Goal: Answer question/provide support: Share knowledge or assist other users

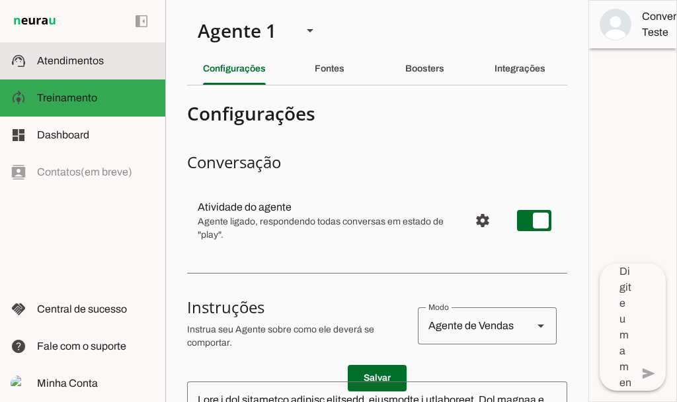
click at [77, 70] on md-item "support_agent Atendimentos Atendimentos" at bounding box center [82, 60] width 165 height 37
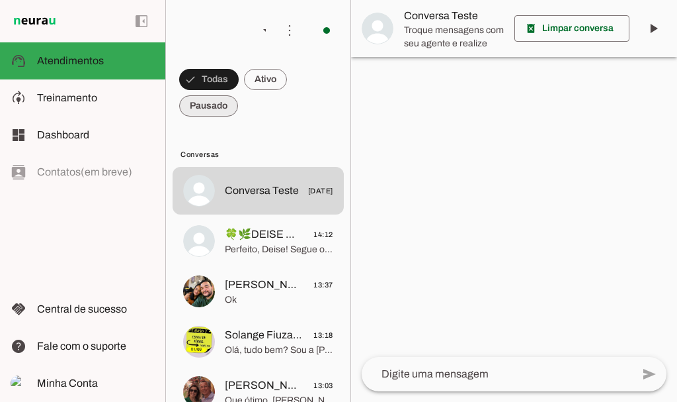
click at [213, 95] on span at bounding box center [209, 80] width 60 height 32
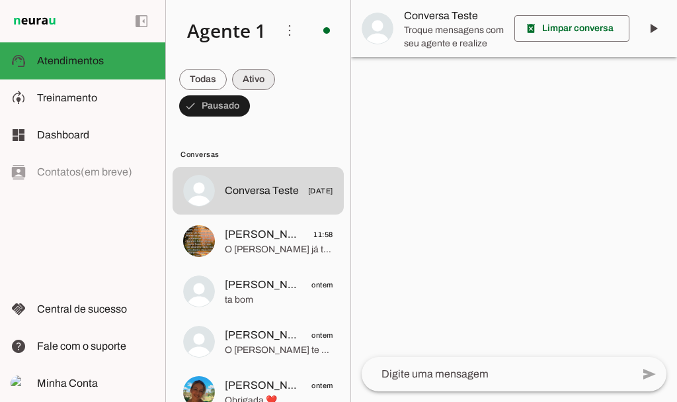
click at [227, 83] on span at bounding box center [203, 80] width 48 height 32
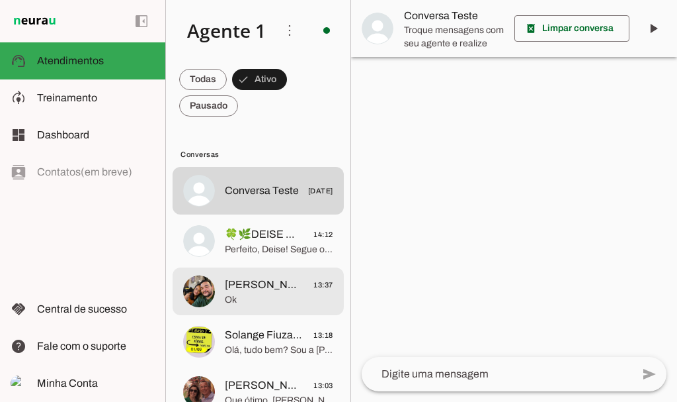
click at [258, 277] on span "[PERSON_NAME]" at bounding box center [264, 284] width 78 height 16
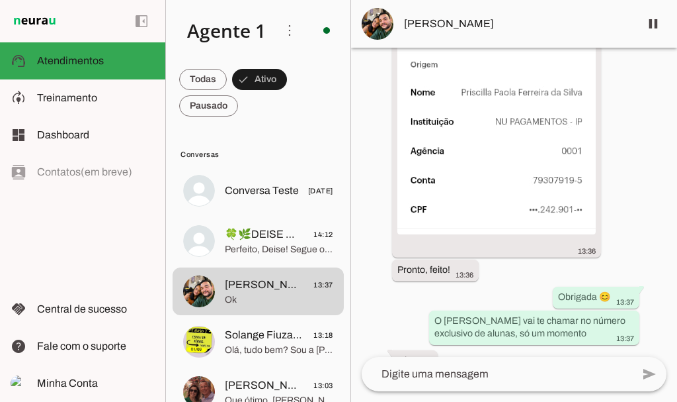
scroll to position [3048, 0]
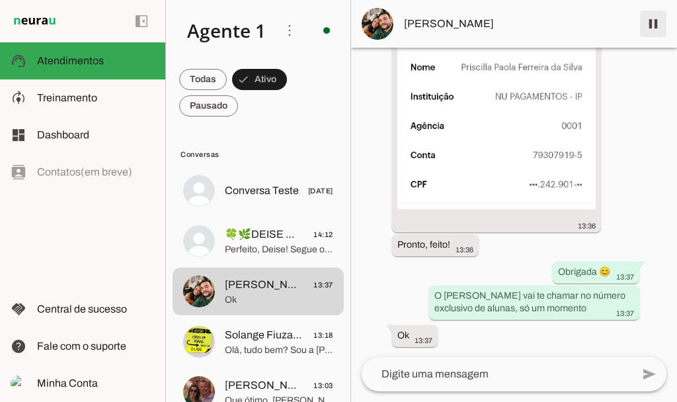
click at [653, 29] on span at bounding box center [654, 24] width 32 height 32
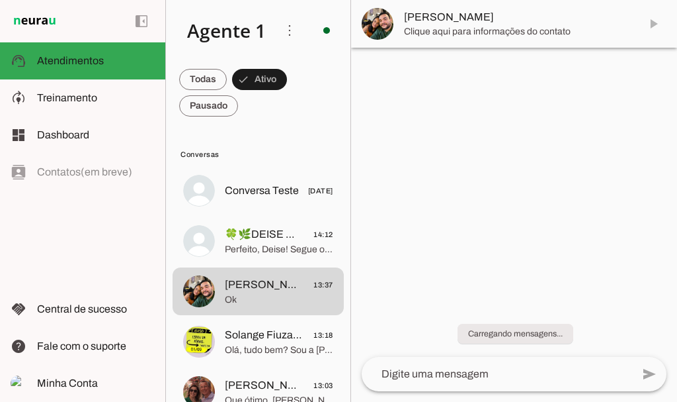
scroll to position [0, 0]
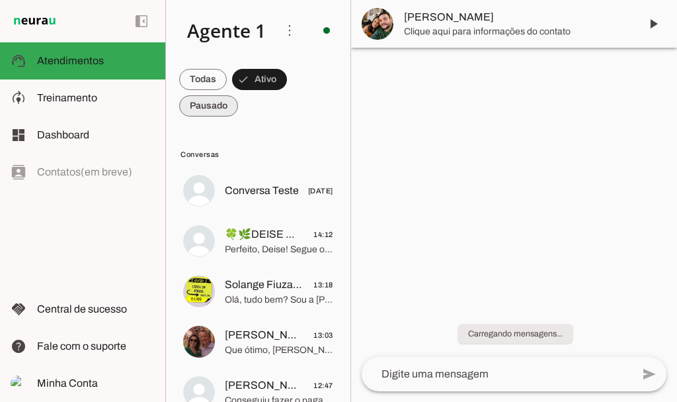
click at [227, 95] on span at bounding box center [203, 80] width 48 height 32
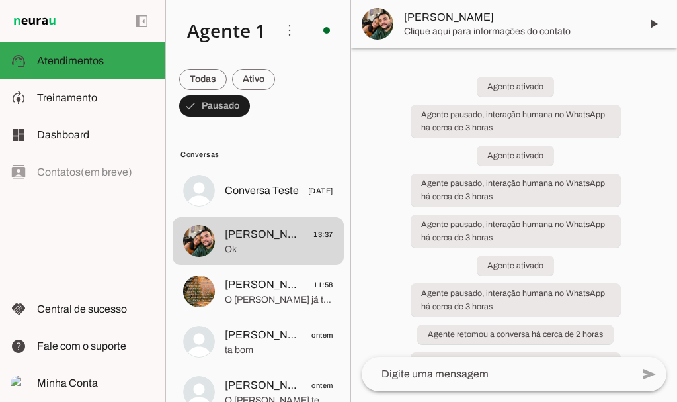
click at [673, 104] on div at bounding box center [514, 201] width 326 height 402
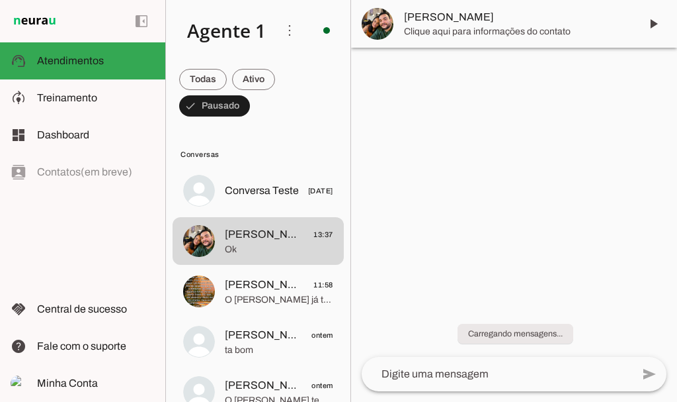
drag, startPoint x: 671, startPoint y: 75, endPoint x: 663, endPoint y: 239, distance: 164.9
click at [663, 294] on div "Carregando mensagens..." at bounding box center [514, 325] width 326 height 62
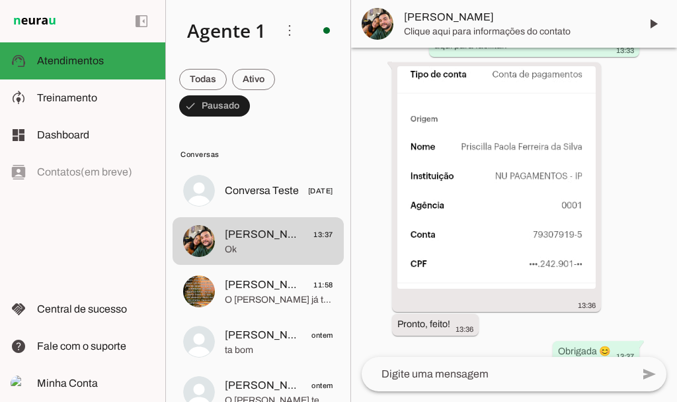
scroll to position [3104, 0]
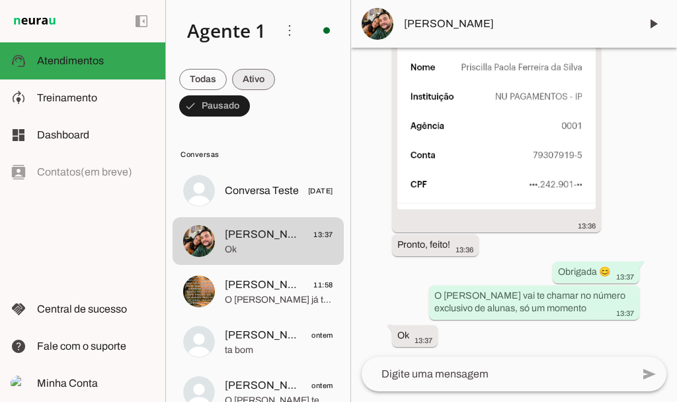
click at [227, 81] on span at bounding box center [203, 80] width 48 height 32
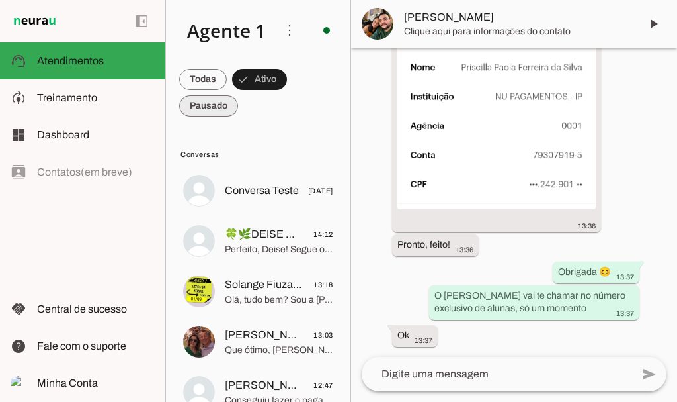
scroll to position [0, 0]
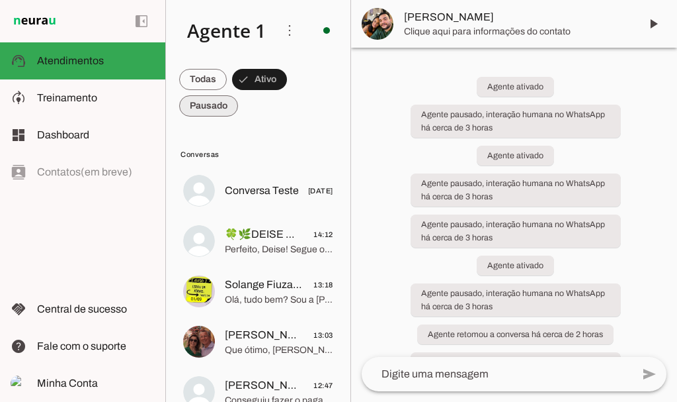
click at [202, 95] on span at bounding box center [203, 80] width 48 height 32
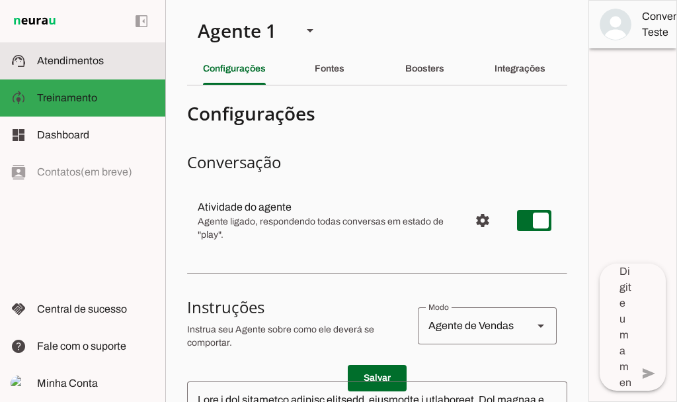
click at [92, 62] on span "Atendimentos" at bounding box center [70, 60] width 67 height 11
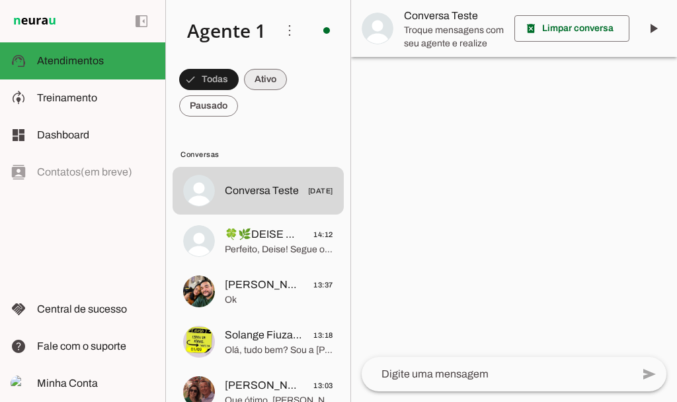
click at [239, 72] on span at bounding box center [209, 80] width 60 height 32
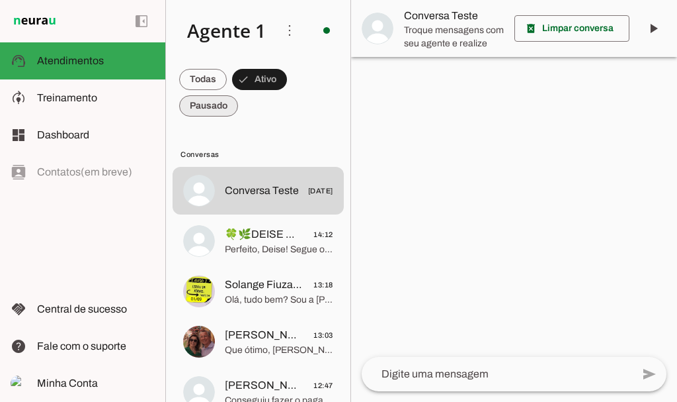
click at [202, 95] on span at bounding box center [203, 80] width 48 height 32
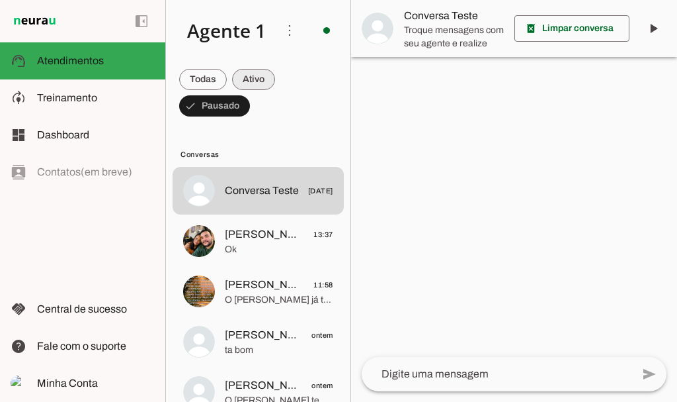
click at [227, 85] on span at bounding box center [203, 80] width 48 height 32
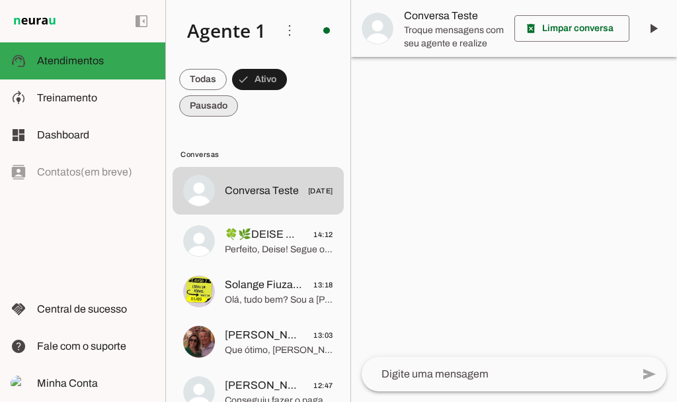
click at [208, 95] on span at bounding box center [203, 80] width 48 height 32
